Goal: Information Seeking & Learning: Learn about a topic

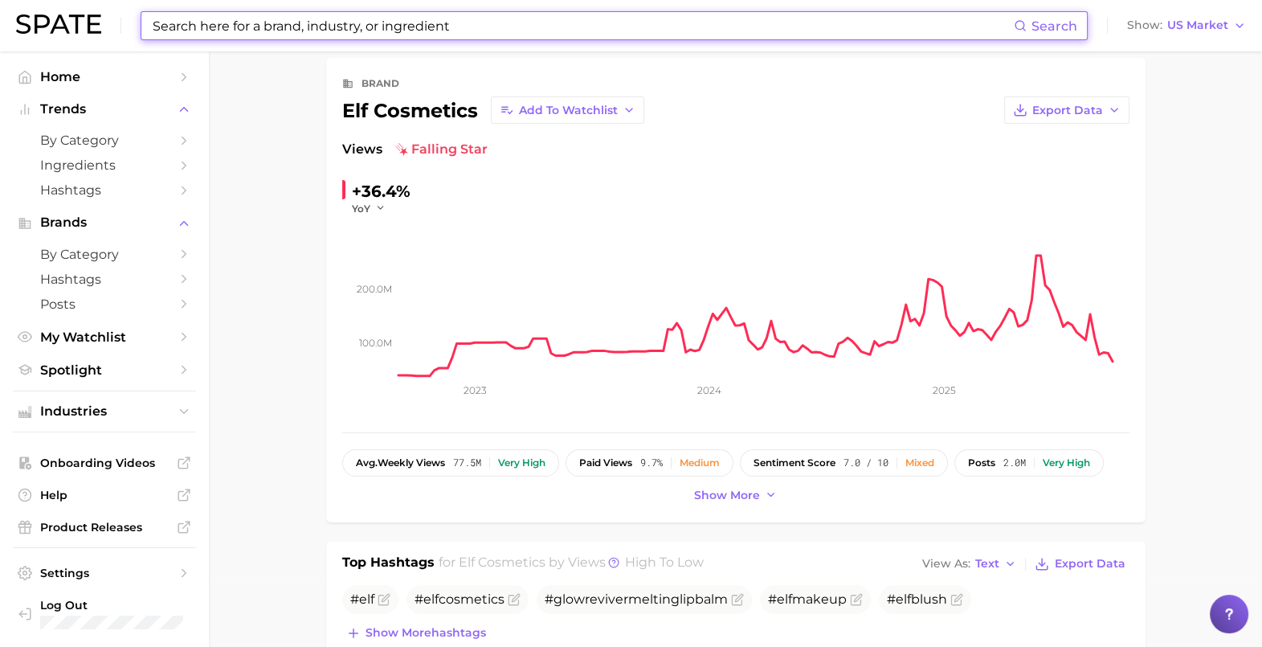
drag, startPoint x: 635, startPoint y: 22, endPoint x: 587, endPoint y: 22, distance: 47.4
click at [587, 22] on input at bounding box center [582, 25] width 863 height 27
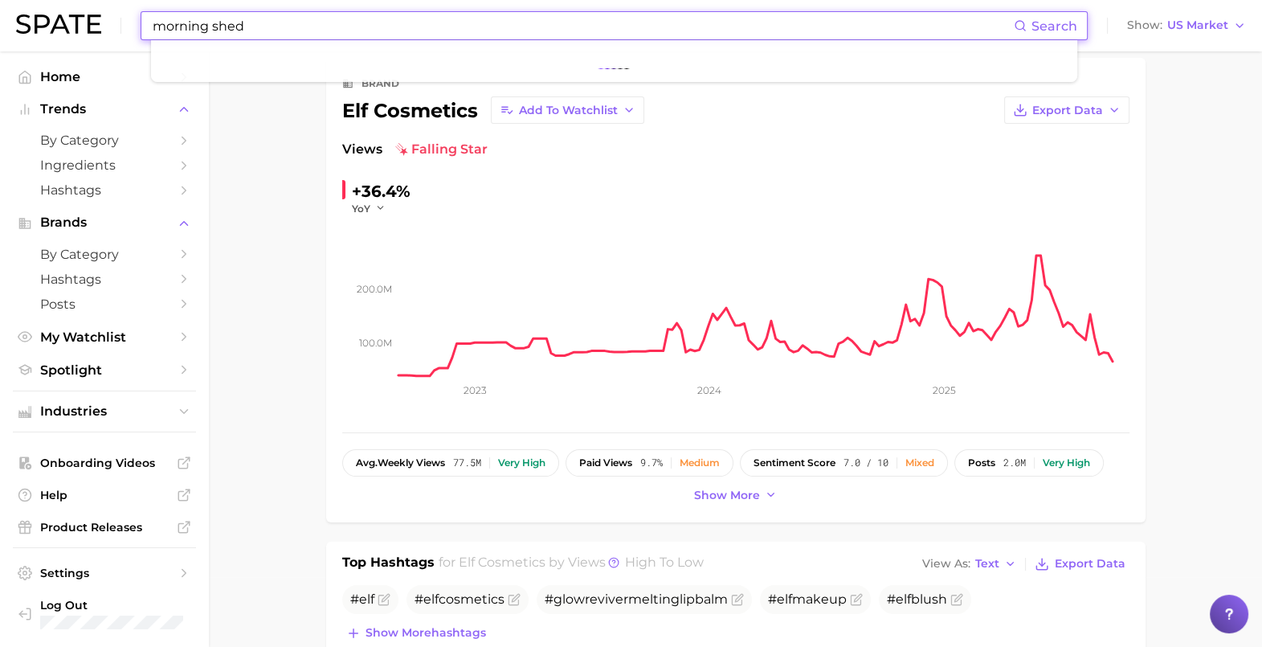
type input "morning shed"
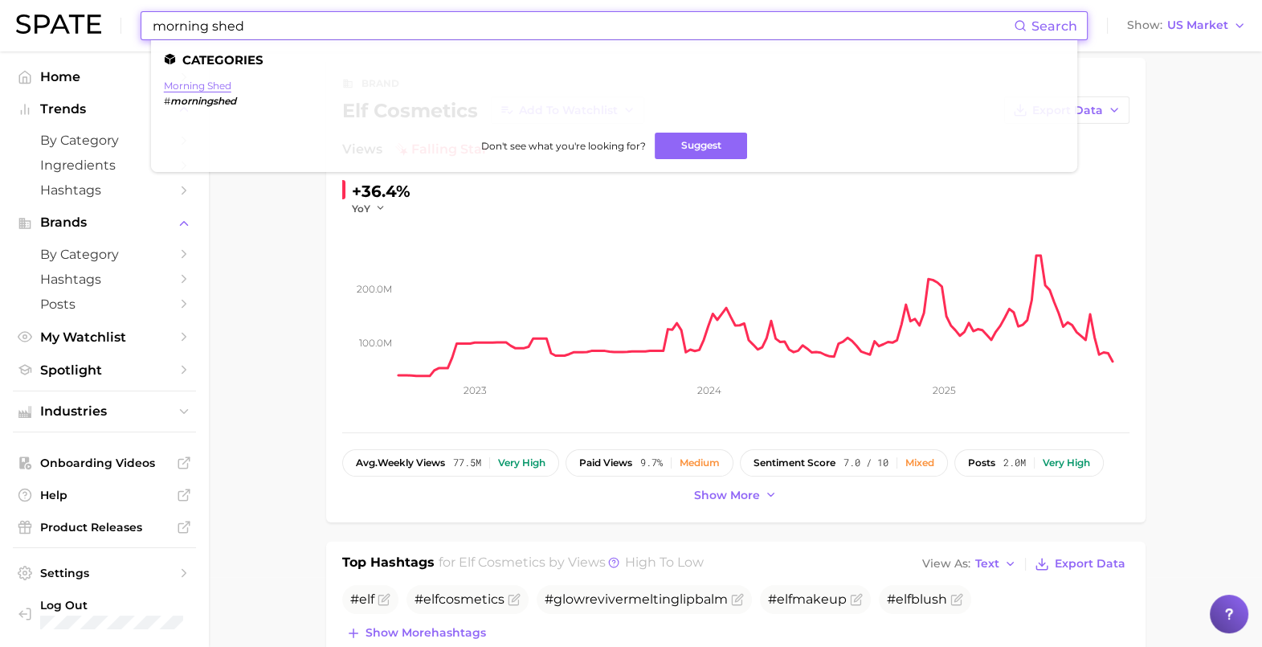
click at [188, 85] on link "morning shed" at bounding box center [197, 86] width 67 height 12
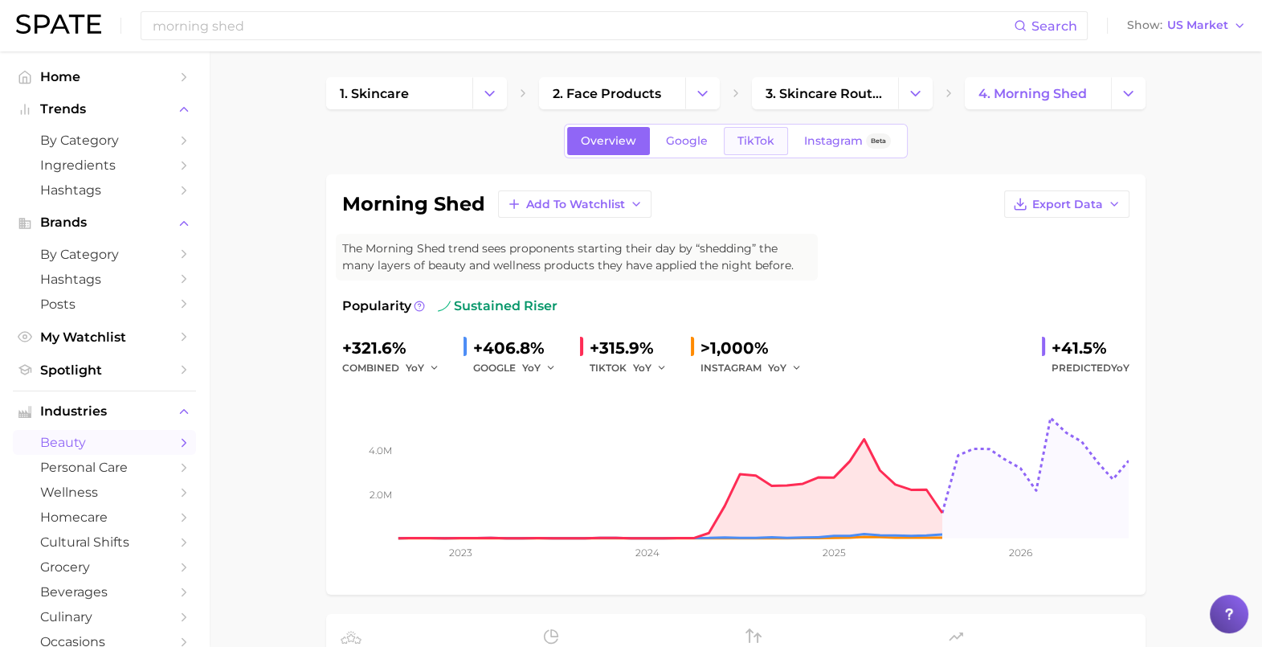
click at [753, 141] on span "TikTok" at bounding box center [756, 141] width 37 height 14
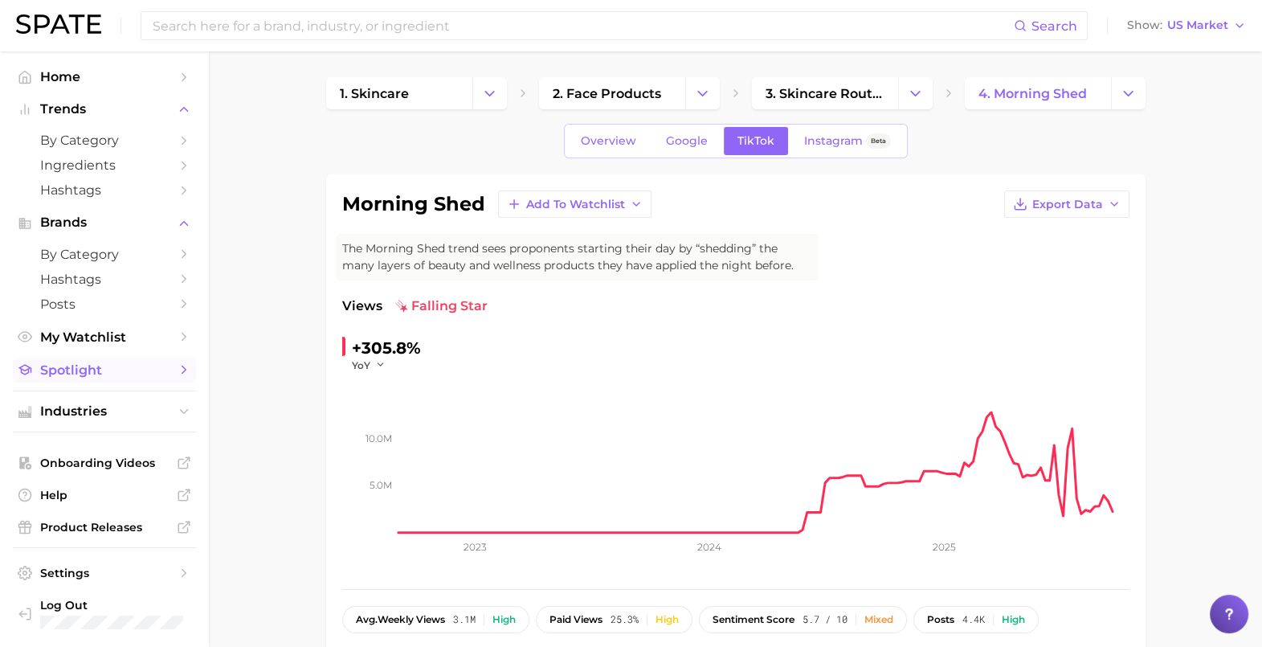
click at [99, 372] on span "Spotlight" at bounding box center [104, 369] width 129 height 15
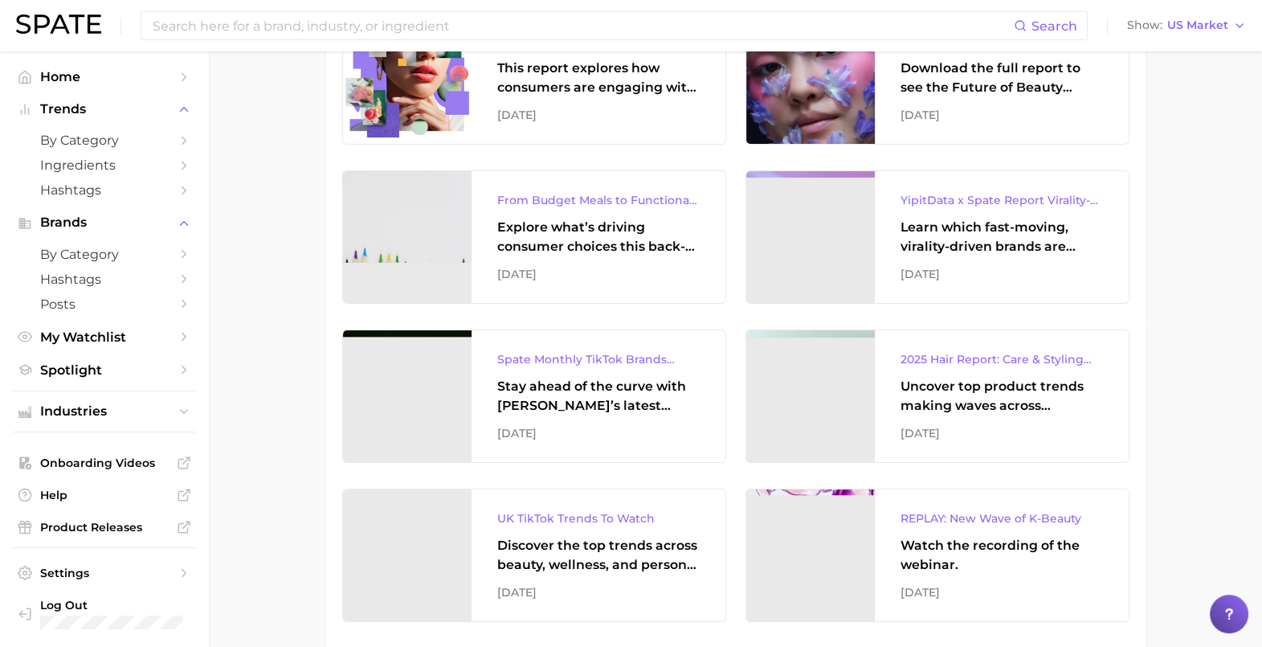
scroll to position [301, 0]
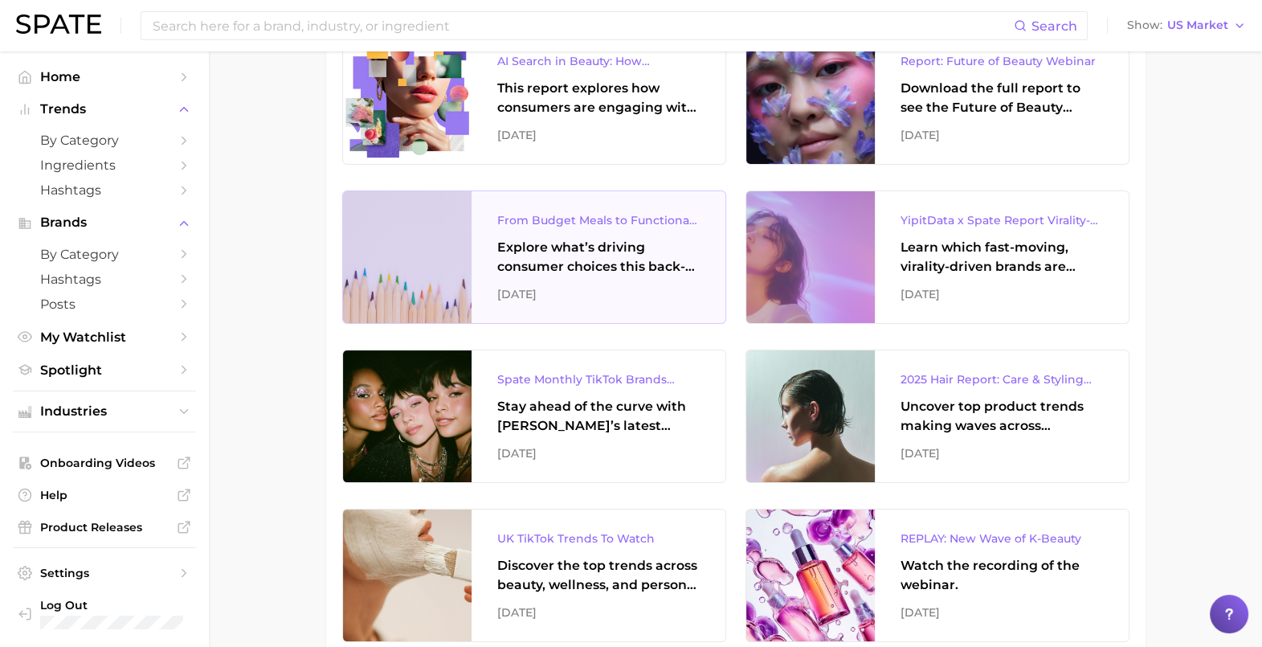
click at [593, 251] on div "Explore what’s driving consumer choices this back-to-school season From budget-…" at bounding box center [598, 257] width 202 height 39
